Goal: Information Seeking & Learning: Learn about a topic

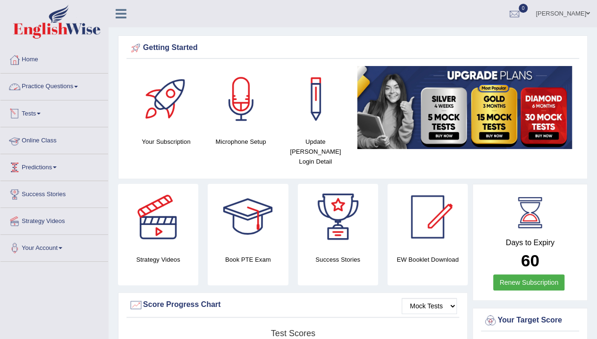
click at [67, 85] on link "Practice Questions" at bounding box center [54, 86] width 108 height 24
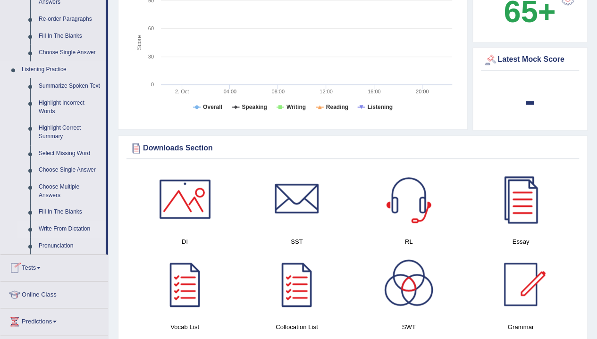
scroll to position [350, 0]
click at [68, 83] on link "Summarize Spoken Text" at bounding box center [69, 85] width 71 height 17
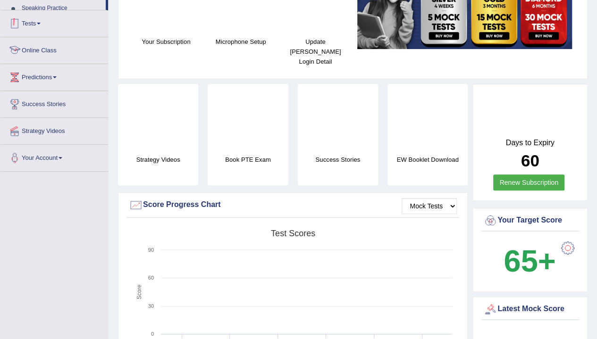
scroll to position [150, 0]
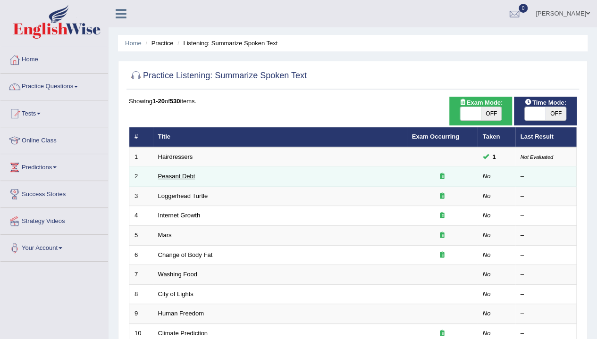
click at [181, 175] on link "Peasant Debt" at bounding box center [176, 176] width 37 height 7
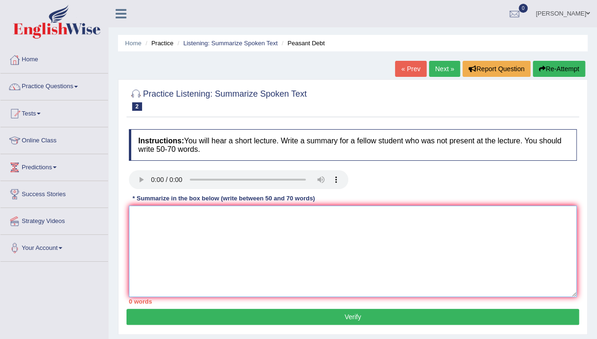
click at [192, 245] on textarea at bounding box center [353, 251] width 448 height 91
click at [180, 228] on textarea "To enrich screen reader interactions, please activate Accessibility in Grammarl…" at bounding box center [353, 251] width 448 height 91
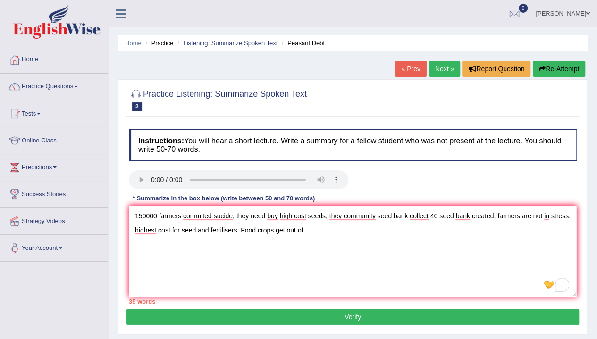
click at [164, 192] on div "Instructions: You will hear a short lecture. Write a summary for a fellow stude…" at bounding box center [352, 217] width 452 height 184
click at [307, 233] on textarea "150000 farmers commited sucide, they need buy high cost seeds, they community s…" at bounding box center [353, 251] width 448 height 91
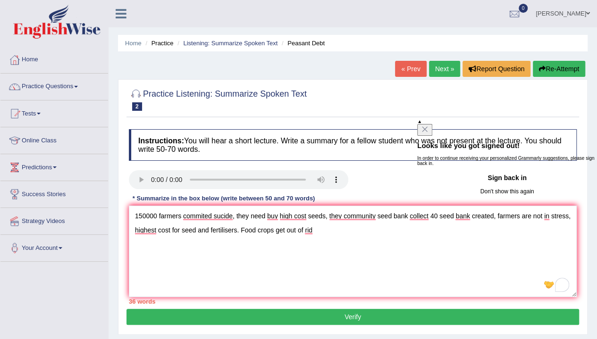
click at [508, 197] on button "Don't show this again" at bounding box center [507, 191] width 180 height 11
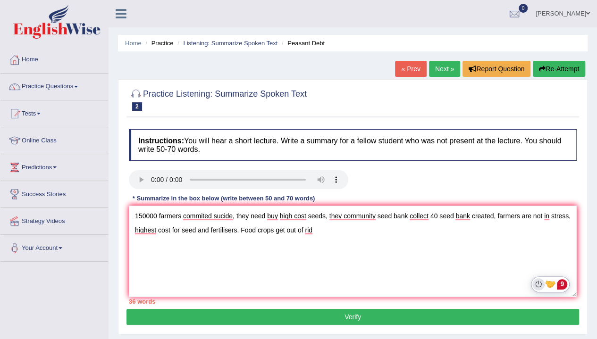
click at [540, 283] on icon "Turn off Grammarly on this website" at bounding box center [538, 284] width 7 height 7
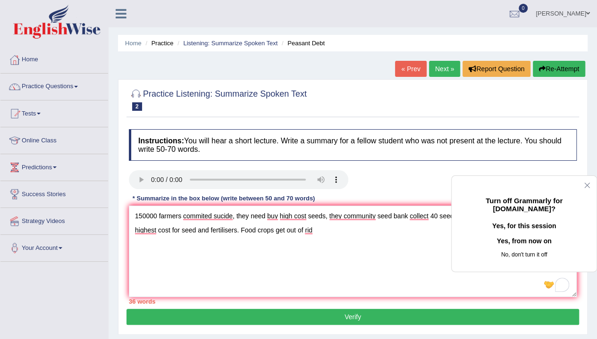
click at [525, 249] on button "Yes, from now on" at bounding box center [523, 241] width 115 height 15
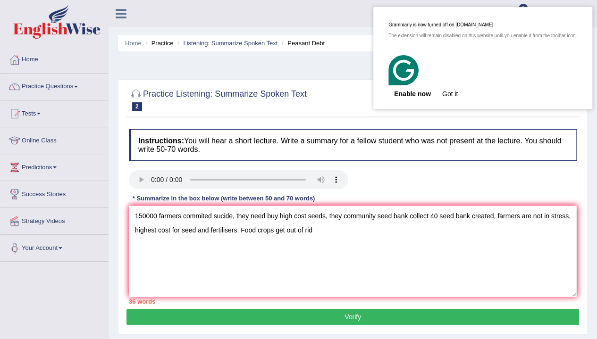
click at [448, 94] on button "Got it" at bounding box center [449, 93] width 27 height 15
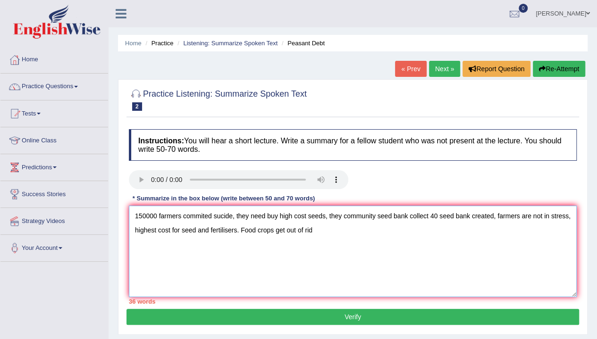
click at [148, 217] on textarea "150000 farmers commited sucide, they need buy high cost seeds, they community s…" at bounding box center [353, 251] width 448 height 91
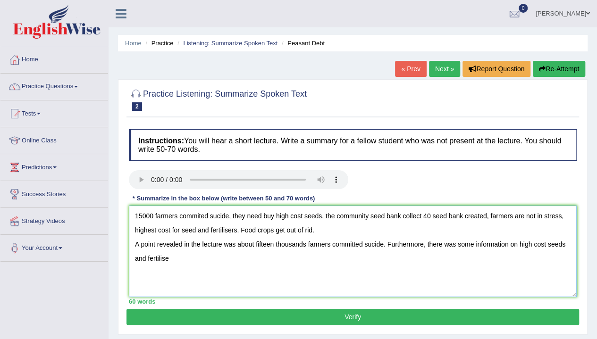
drag, startPoint x: 324, startPoint y: 214, endPoint x: 76, endPoint y: 170, distance: 252.0
click at [76, 170] on div "Toggle navigation Home Practice Questions Speaking Practice Read Aloud Repeat S…" at bounding box center [298, 245] width 597 height 490
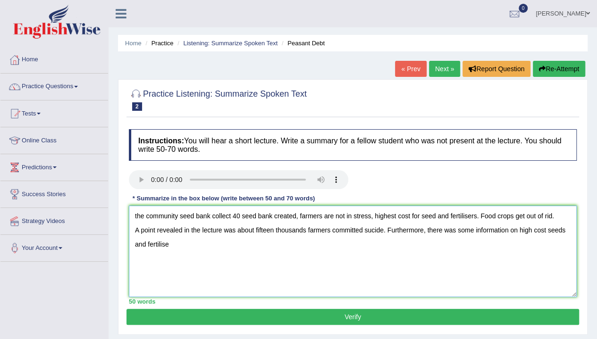
click at [519, 231] on textarea "the community seed bank collect 40 seed bank created, farmers are not in stress…" at bounding box center [353, 251] width 448 height 91
click at [246, 247] on textarea "the community seed bank collect 40 seed bank created, farmers are not in stress…" at bounding box center [353, 251] width 448 height 91
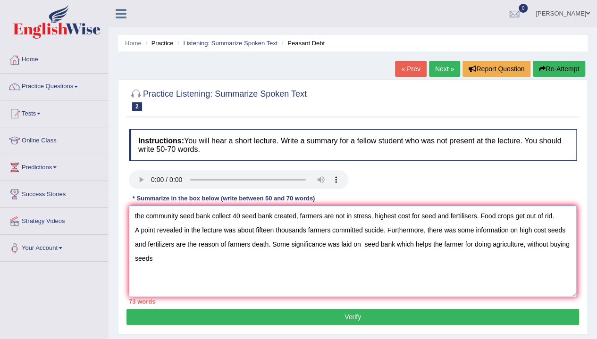
click at [478, 217] on textarea "the community seed bank collect 40 seed bank created, farmers are not in stress…" at bounding box center [353, 251] width 448 height 91
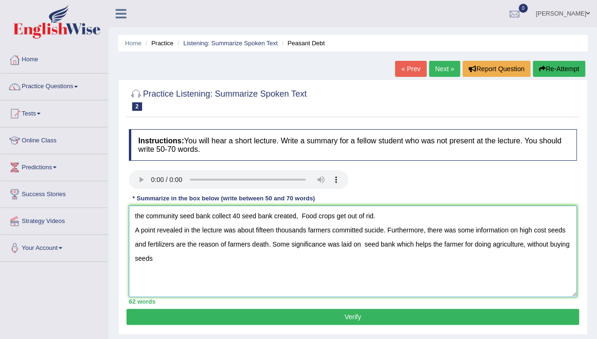
click at [300, 268] on textarea "the community seed bank collect 40 seed bank created, Food crops get out of rid…" at bounding box center [353, 251] width 448 height 91
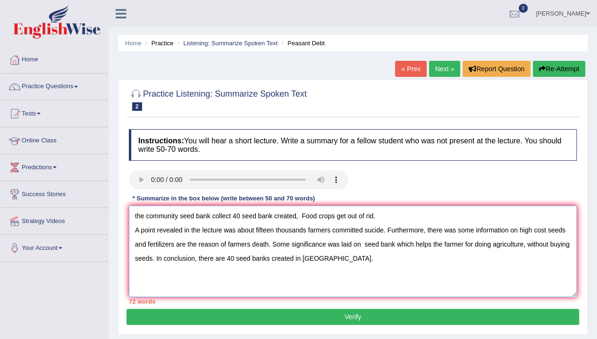
drag, startPoint x: 399, startPoint y: 214, endPoint x: 106, endPoint y: 150, distance: 299.8
click at [106, 150] on div "Toggle navigation Home Practice Questions Speaking Practice Read Aloud Repeat S…" at bounding box center [298, 245] width 597 height 490
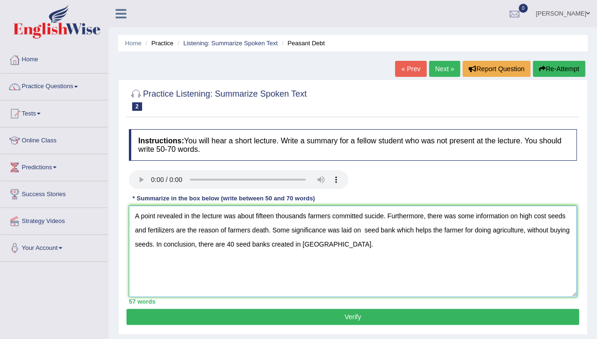
click at [135, 229] on textarea "A point revealed in the lecture was about fifteen thousands farmers committed s…" at bounding box center [353, 251] width 448 height 91
click at [294, 244] on textarea "A point revealed in the lecture was about fifteen thousands farmers committed s…" at bounding box center [353, 251] width 448 height 91
click at [366, 244] on textarea "A point revealed in the lecture was about fifteen thousands farmers committed s…" at bounding box center [353, 251] width 448 height 91
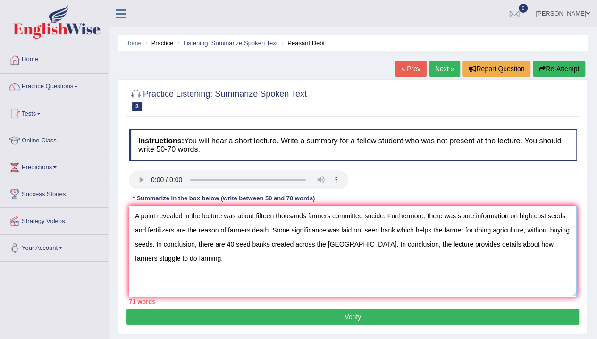
click at [252, 213] on textarea "A point revealed in the lecture was about fifteen thousands farmers committed s…" at bounding box center [353, 251] width 448 height 91
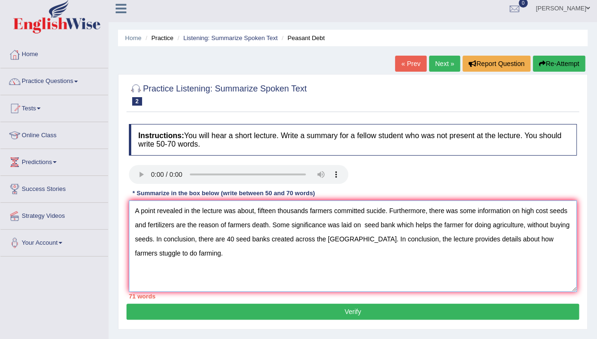
scroll to position [6, 0]
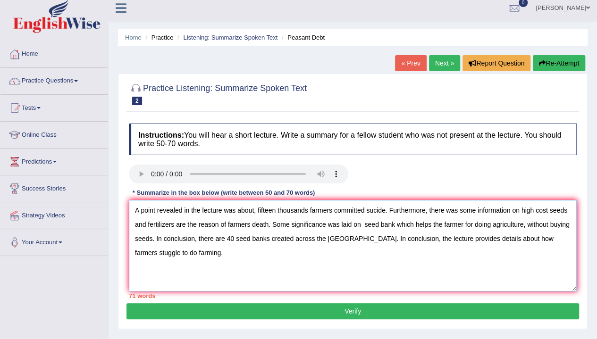
click at [218, 225] on textarea "A point revealed in the lecture was about, fifteen thousands farmers committed …" at bounding box center [353, 245] width 448 height 91
click at [411, 224] on textarea "A point revealed in the lecture was about, fifteen thousands farmers committed …" at bounding box center [353, 245] width 448 height 91
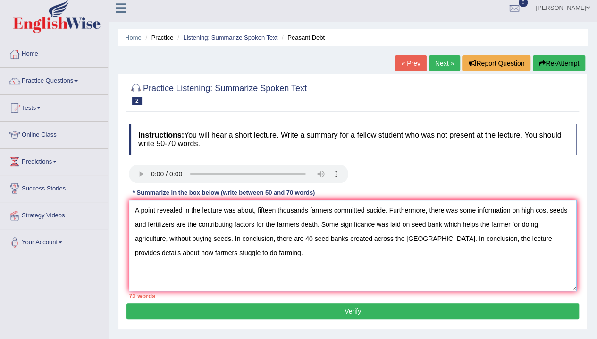
drag, startPoint x: 209, startPoint y: 250, endPoint x: 133, endPoint y: 251, distance: 76.4
click at [133, 251] on textarea "A point revealed in the lecture was about, fifteen thousands farmers committed …" at bounding box center [353, 245] width 448 height 91
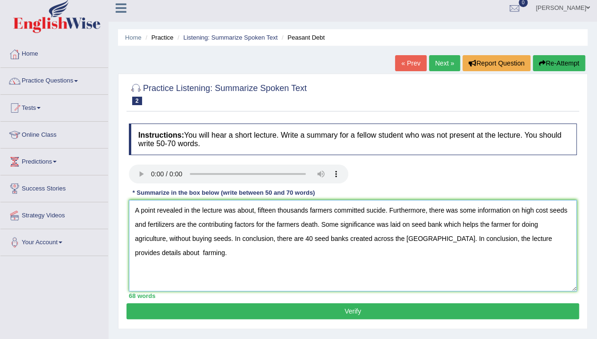
type textarea "A point revealed in the lecture was about, fifteen thousands farmers committed …"
click at [253, 313] on button "Verify" at bounding box center [352, 311] width 452 height 16
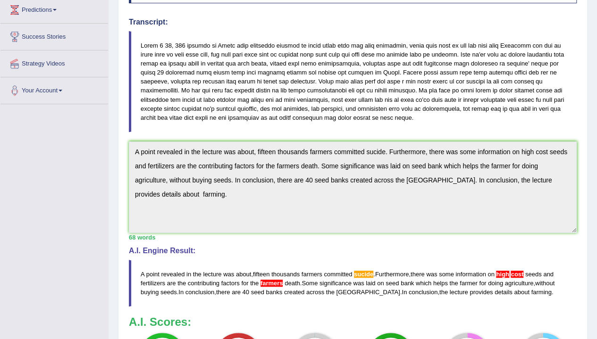
scroll to position [157, 0]
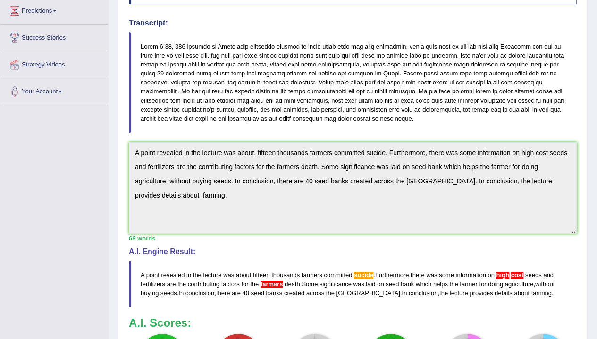
drag, startPoint x: 513, startPoint y: 289, endPoint x: 462, endPoint y: 292, distance: 50.6
click at [462, 292] on blockquote "A point revealed in the lecture was about , fifteen thousands farmers committed…" at bounding box center [353, 284] width 448 height 47
click at [508, 275] on span "high" at bounding box center [502, 275] width 13 height 7
drag, startPoint x: 141, startPoint y: 271, endPoint x: 188, endPoint y: 289, distance: 50.2
click at [188, 289] on blockquote "A point revealed in the lecture was about , fifteen thousands farmers committed…" at bounding box center [353, 284] width 448 height 47
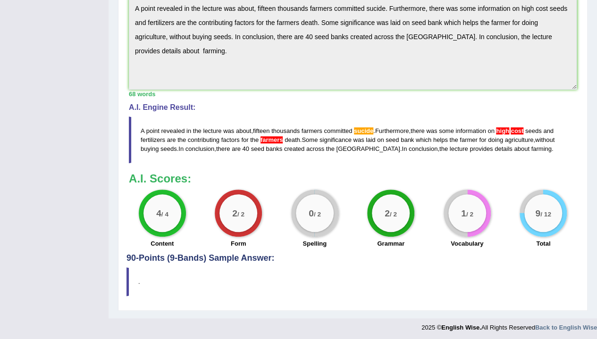
scroll to position [300, 0]
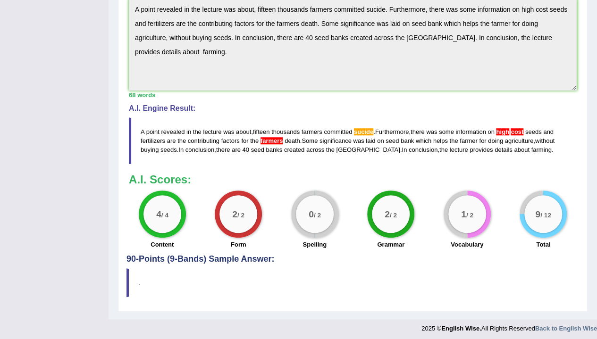
click at [272, 139] on span "farmers" at bounding box center [271, 140] width 23 height 7
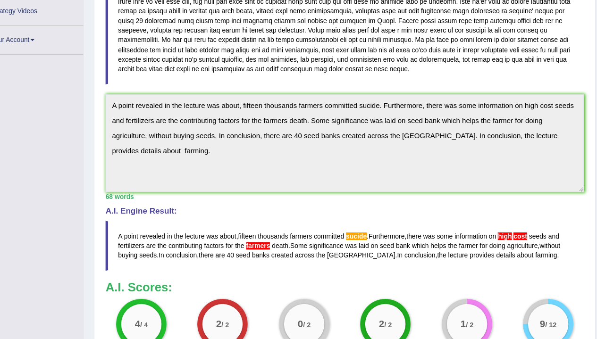
scroll to position [44, 0]
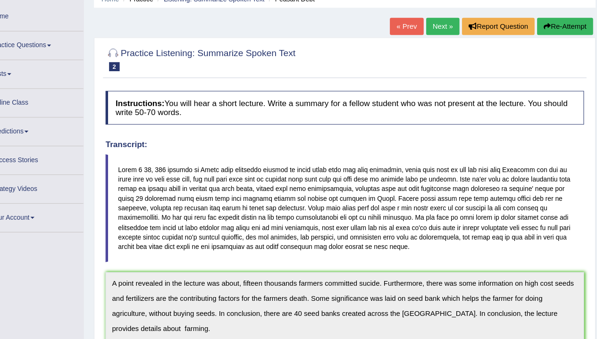
click at [440, 31] on link "Next »" at bounding box center [444, 25] width 31 height 16
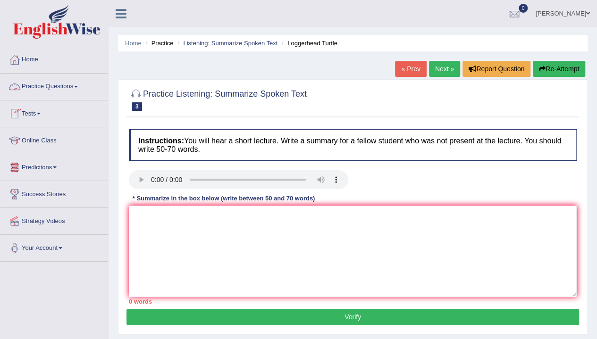
click at [70, 78] on link "Practice Questions" at bounding box center [54, 86] width 108 height 24
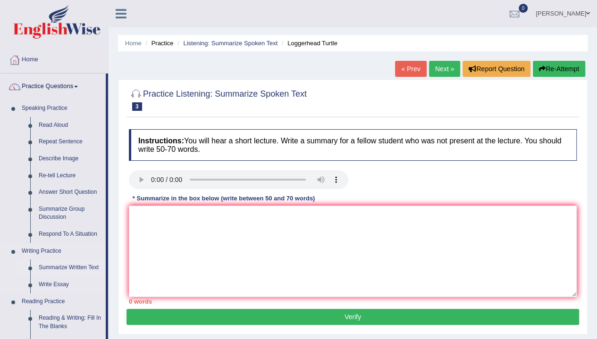
click at [64, 266] on link "Summarize Written Text" at bounding box center [69, 267] width 71 height 17
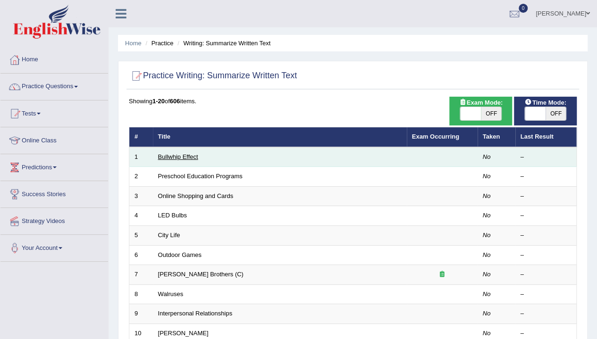
click at [175, 157] on link "Bullwhip Effect" at bounding box center [178, 156] width 40 height 7
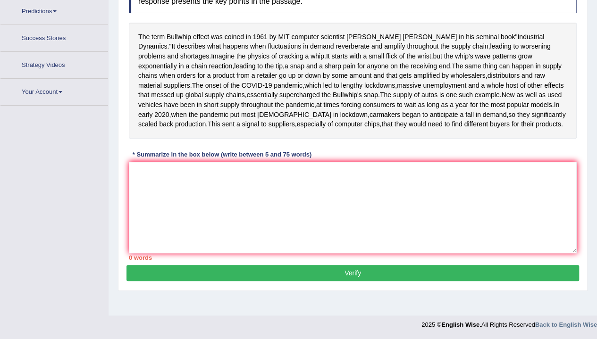
scroll to position [185, 0]
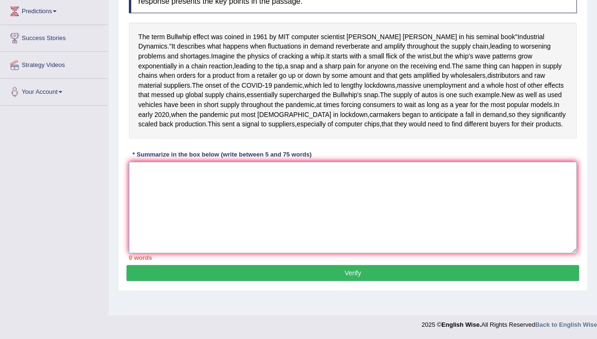
click at [183, 190] on textarea at bounding box center [353, 207] width 448 height 91
type textarea "T"
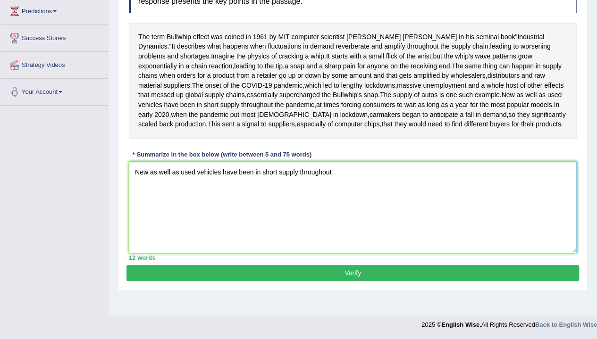
click at [398, 186] on textarea "New as well as used vehicles have been in short supply throughout" at bounding box center [353, 207] width 448 height 91
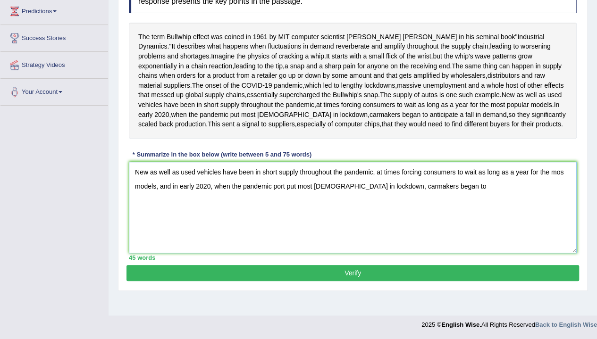
type textarea "New as well as used vehicles have been in short supply throughout the pandemic,…"
click at [51, 201] on div "Toggle navigation Home Practice Questions Speaking Practice Read Aloud Repeat S…" at bounding box center [298, 89] width 597 height 490
drag, startPoint x: 458, startPoint y: 217, endPoint x: 100, endPoint y: 158, distance: 363.3
click at [100, 158] on div "Toggle navigation Home Practice Questions Speaking Practice Read Aloud Repeat S…" at bounding box center [298, 89] width 597 height 490
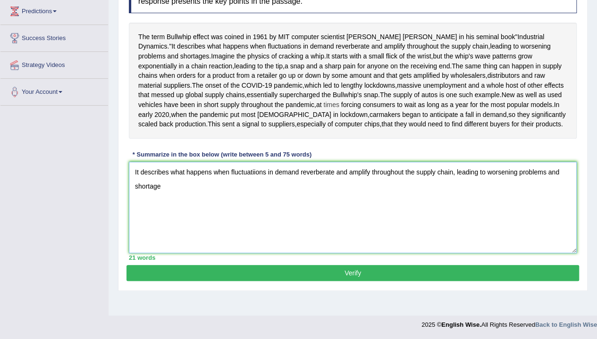
scroll to position [167, 0]
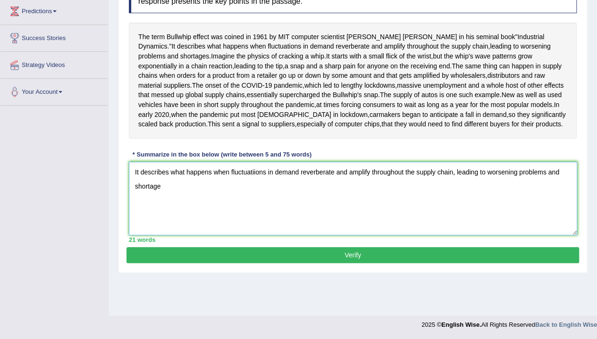
drag, startPoint x: 573, startPoint y: 288, endPoint x: 574, endPoint y: 270, distance: 17.5
click at [574, 235] on textarea "It describes what happens when fluctuatiions in demand reverberate and amplify …" at bounding box center [353, 199] width 448 height 74
type textarea "It describes what happens when fluctuatiions in demand reverberate and amplify …"
